Goal: Task Accomplishment & Management: Complete application form

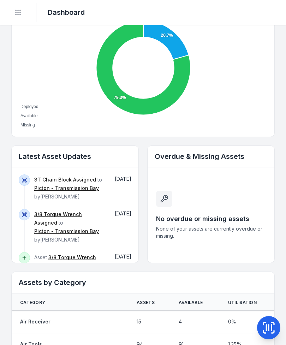
scroll to position [280, 0]
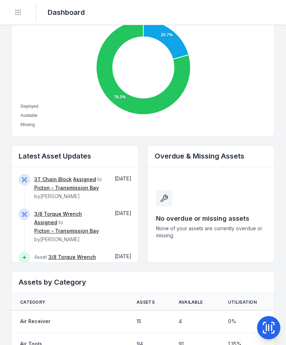
click at [268, 329] on icon at bounding box center [268, 328] width 0 height 6
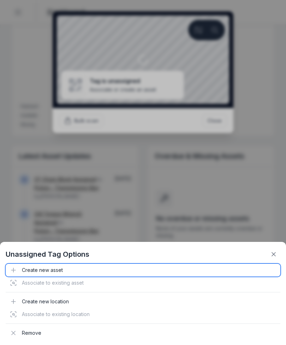
click at [41, 276] on div "Create new asset" at bounding box center [143, 270] width 274 height 13
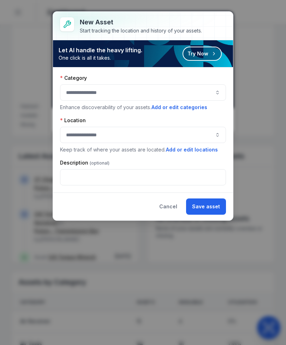
click at [172, 90] on button "button" at bounding box center [143, 92] width 166 height 16
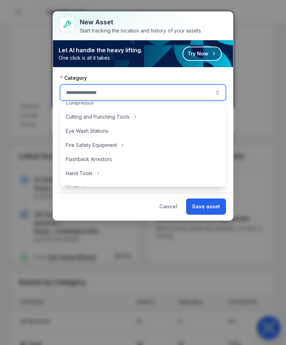
scroll to position [55, 0]
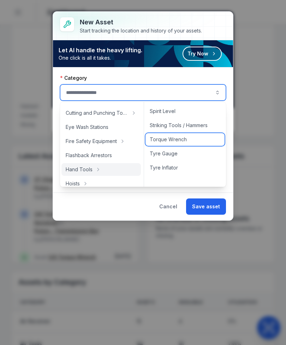
click at [193, 141] on div "Torque Wrench" at bounding box center [184, 139] width 79 height 13
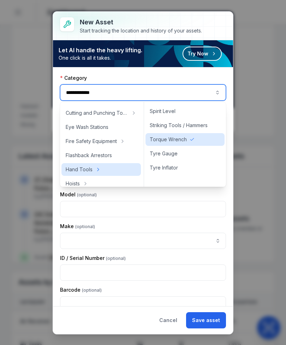
type input "**********"
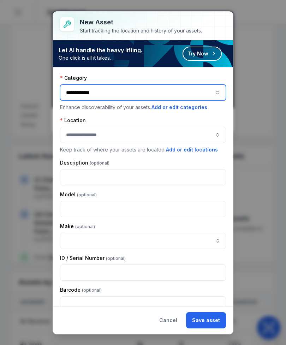
click at [74, 137] on button "button" at bounding box center [143, 135] width 166 height 16
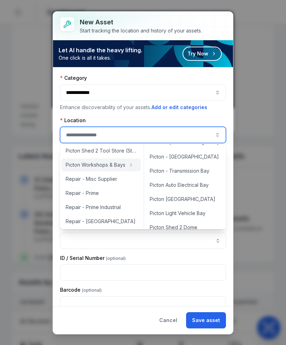
scroll to position [166, 0]
click at [178, 196] on span "Picton [GEOGRAPHIC_DATA]" at bounding box center [183, 198] width 66 height 7
type input "**********"
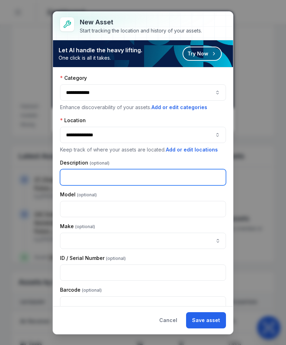
click at [186, 173] on input "text" at bounding box center [143, 177] width 166 height 16
type input "**********"
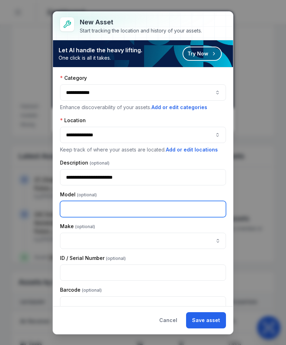
click at [65, 210] on input "text" at bounding box center [143, 209] width 166 height 16
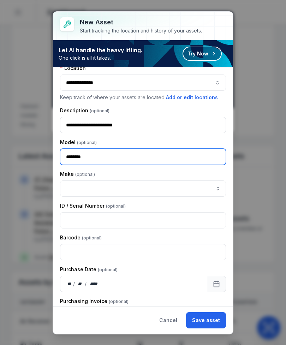
scroll to position [56, 0]
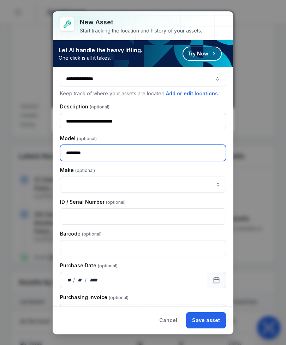
type input "********"
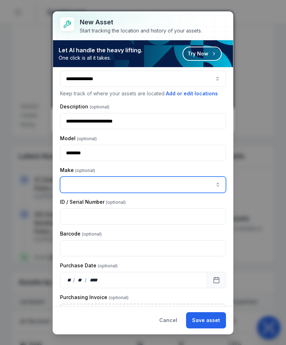
click at [132, 187] on input "asset-add:cf[ca1b6296-9635-4ae3-ae60-00faad6de89d]-label" at bounding box center [143, 184] width 166 height 16
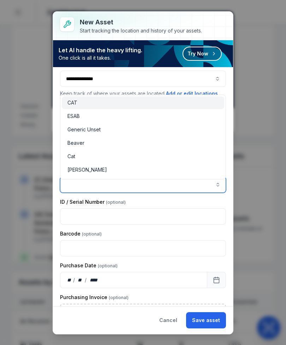
click at [85, 103] on div "CAT" at bounding box center [142, 102] width 151 height 7
type input "***"
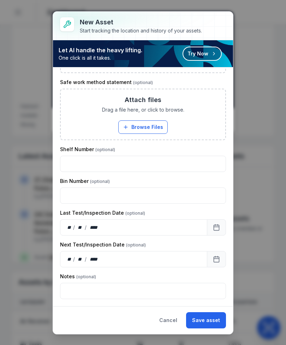
scroll to position [666, 0]
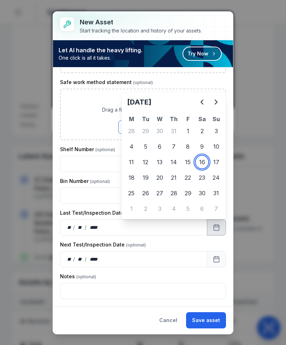
click at [200, 103] on icon "Previous" at bounding box center [202, 102] width 8 height 8
click at [200, 102] on icon "Previous" at bounding box center [202, 102] width 8 height 8
click at [201, 101] on icon "Previous" at bounding box center [202, 102] width 2 height 4
click at [200, 99] on icon "Previous" at bounding box center [202, 102] width 8 height 8
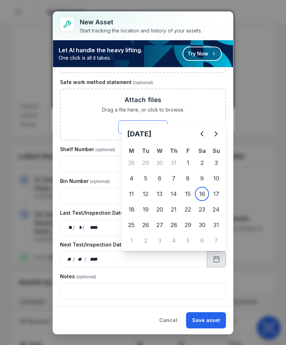
click at [218, 135] on icon "Next" at bounding box center [216, 133] width 8 height 8
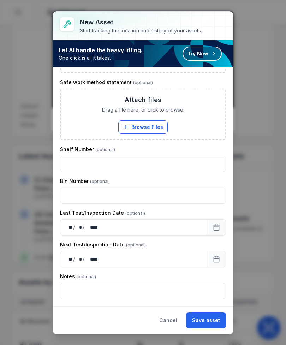
click at [212, 321] on button "Save asset" at bounding box center [206, 320] width 40 height 16
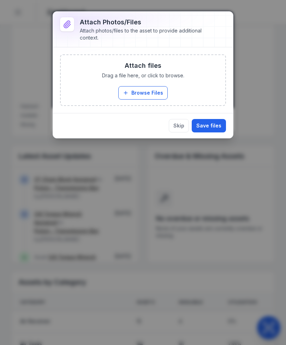
click at [154, 93] on button "Browse Files" at bounding box center [142, 92] width 49 height 13
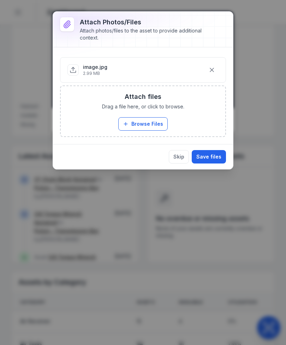
click at [213, 156] on button "Save files" at bounding box center [209, 156] width 34 height 13
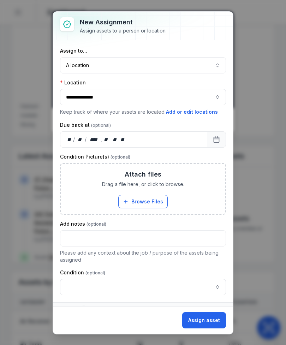
click at [208, 324] on button "Assign asset" at bounding box center [204, 320] width 44 height 16
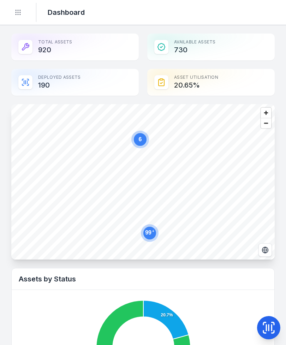
click at [18, 12] on circle "Toggle navigation" at bounding box center [18, 12] width 1 height 1
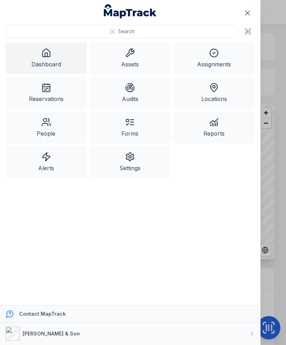
click at [135, 59] on link "Assets" at bounding box center [130, 58] width 81 height 32
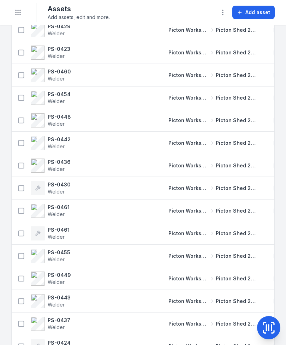
scroll to position [1951, 0]
